Goal: Navigation & Orientation: Go to known website

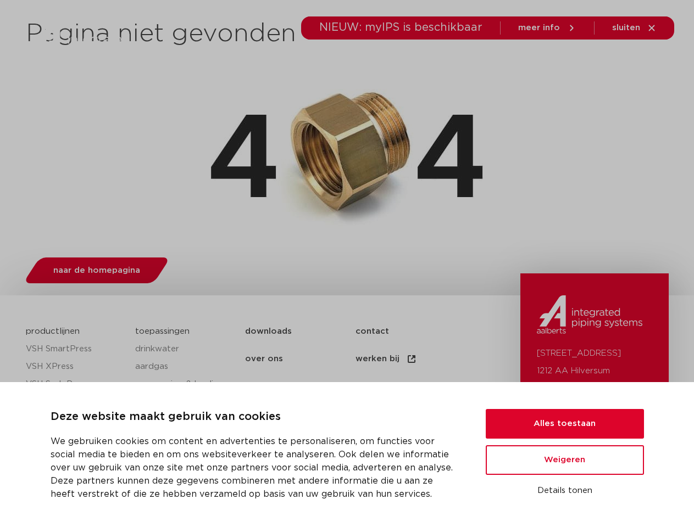
click at [347, 264] on div "naar de homepagina" at bounding box center [347, 268] width 643 height 43
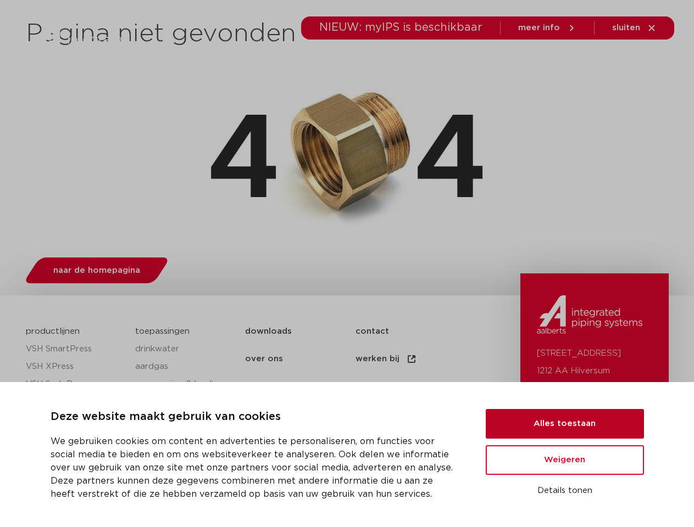
click at [565, 424] on button "Alles toestaan" at bounding box center [565, 424] width 158 height 30
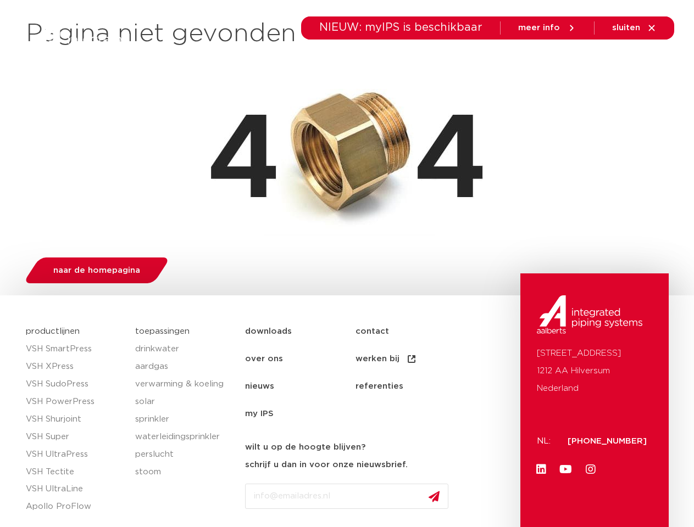
click at [565, 460] on link "Youtube" at bounding box center [566, 470] width 22 height 22
click at [598, 62] on icon at bounding box center [598, 61] width 13 height 13
click at [635, 28] on span "sluiten" at bounding box center [626, 28] width 28 height 8
